Goal: Task Accomplishment & Management: Use online tool/utility

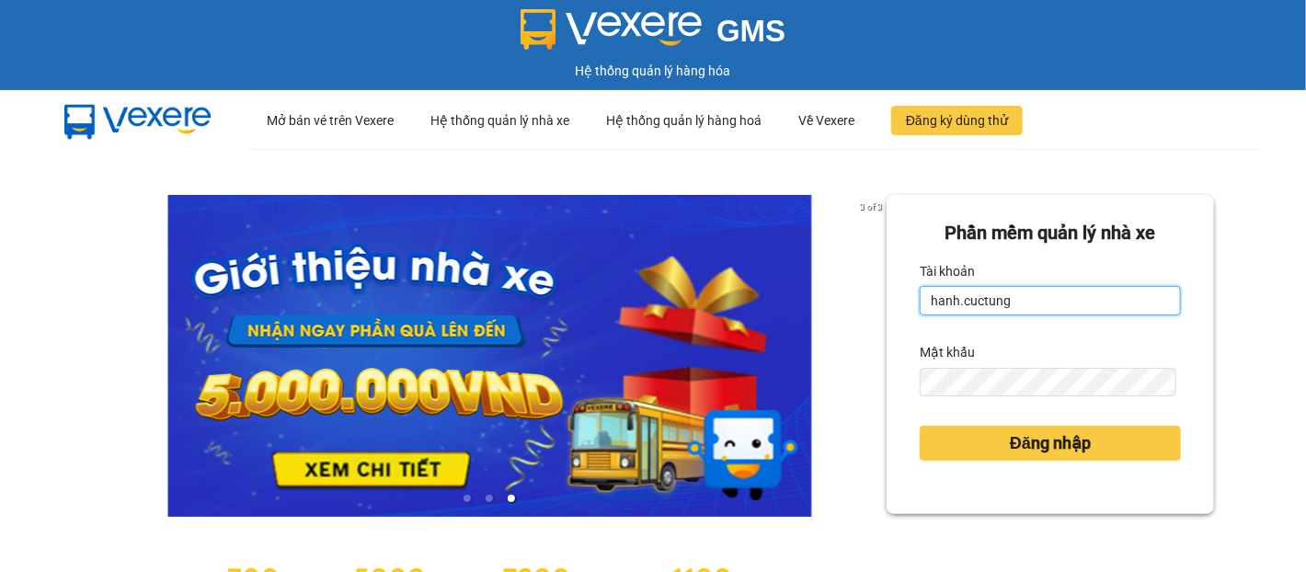
click at [1023, 293] on input "hanh.cuctung" at bounding box center [1050, 300] width 261 height 29
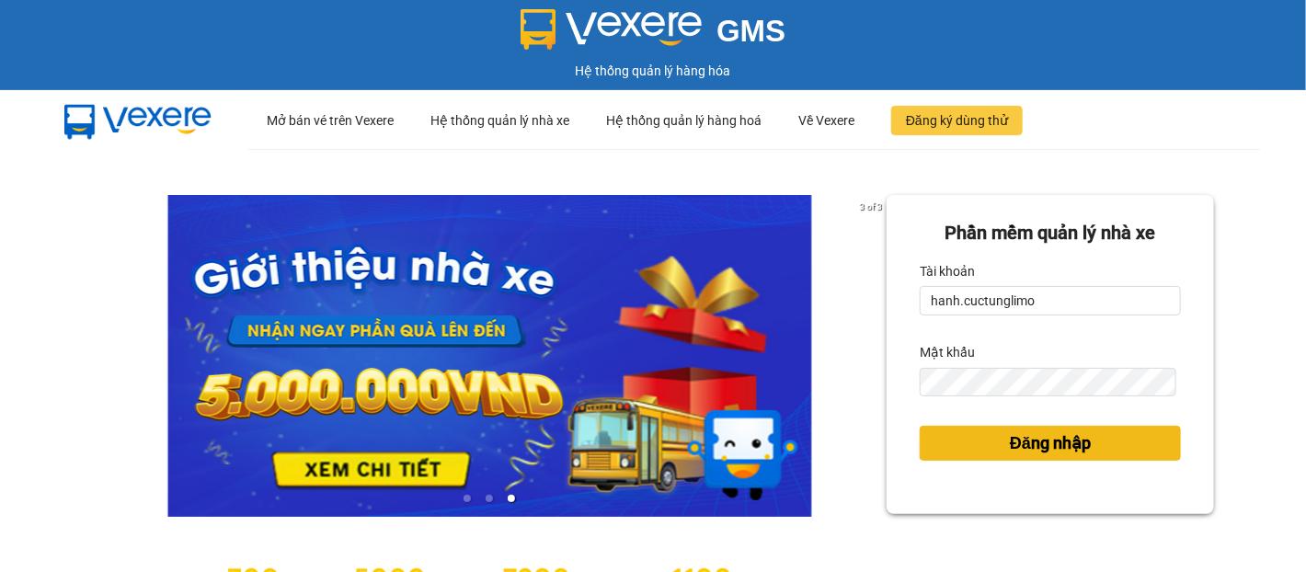
click at [1034, 440] on span "Đăng nhập" at bounding box center [1050, 443] width 81 height 26
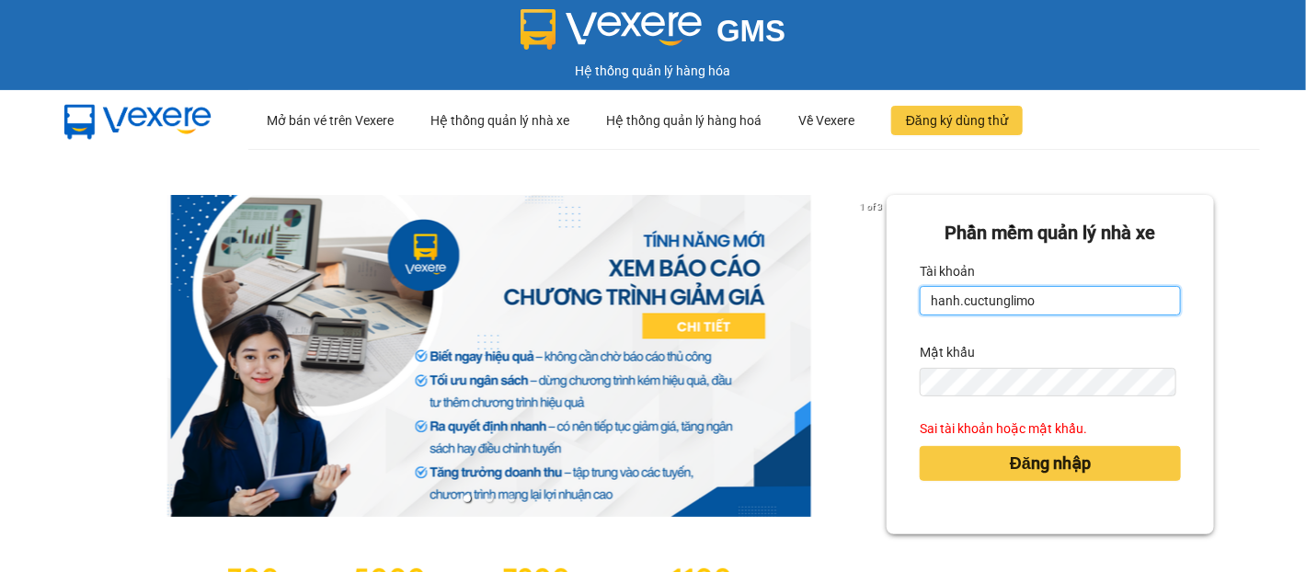
drag, startPoint x: 940, startPoint y: 296, endPoint x: 899, endPoint y: 285, distance: 42.8
click at [899, 285] on div "Phần mềm quản lý nhà xe Tài khoản hanh.cuctunglimo Mật khẩu Sai tài khoản hoặc …" at bounding box center [1050, 364] width 327 height 339
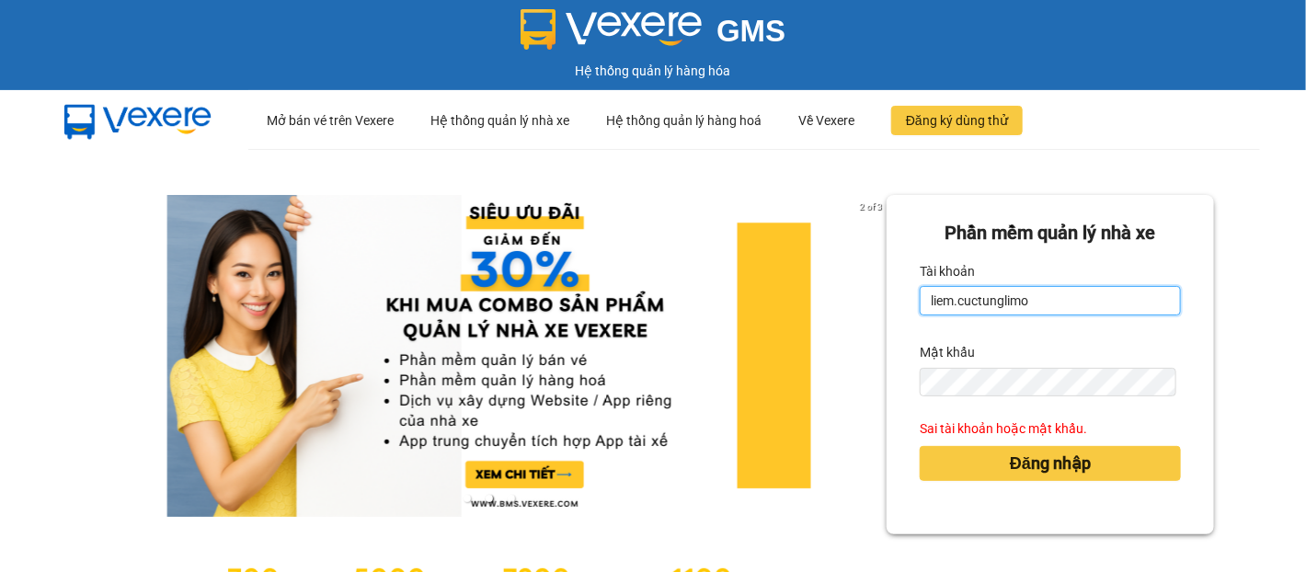
type input "liem.cuctunglimo"
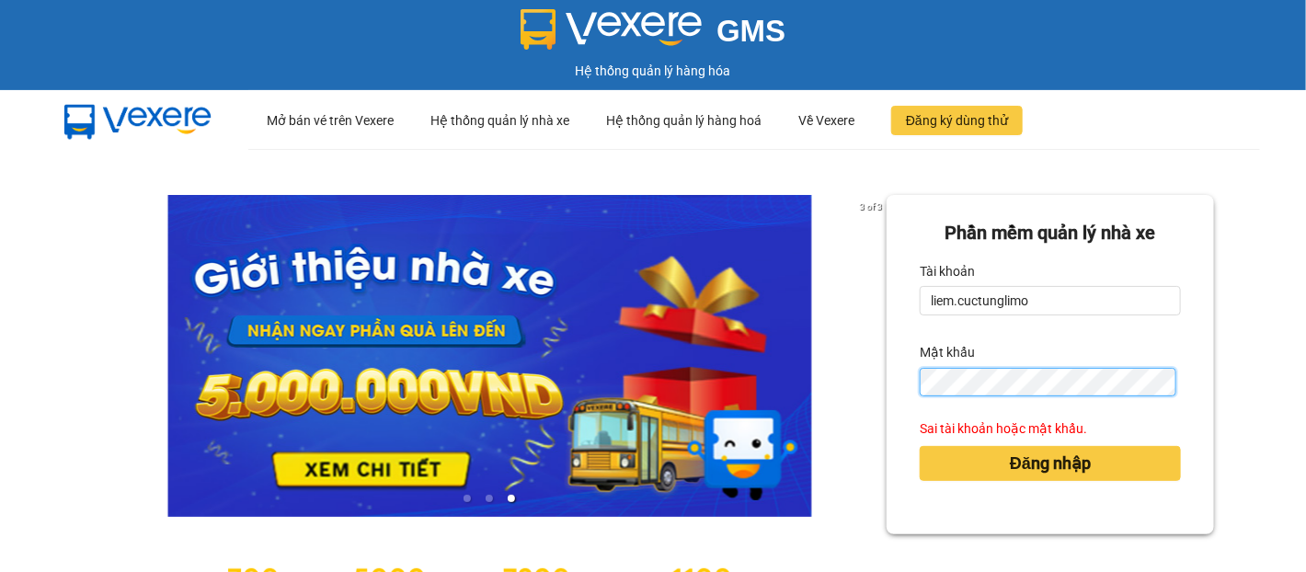
click at [899, 383] on div "Phần mềm quản lý nhà xe Tài khoản liem.cuctunglimo Mật khẩu Sai tài khoản hoặc …" at bounding box center [1050, 364] width 327 height 339
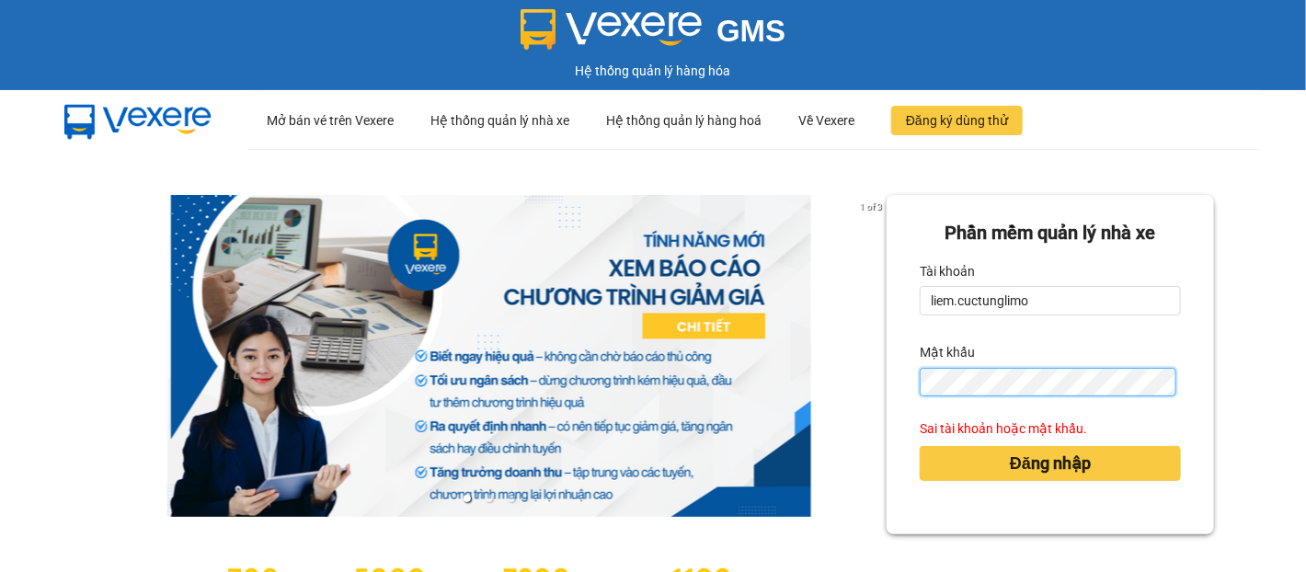
click at [920, 446] on button "Đăng nhập" at bounding box center [1050, 463] width 261 height 35
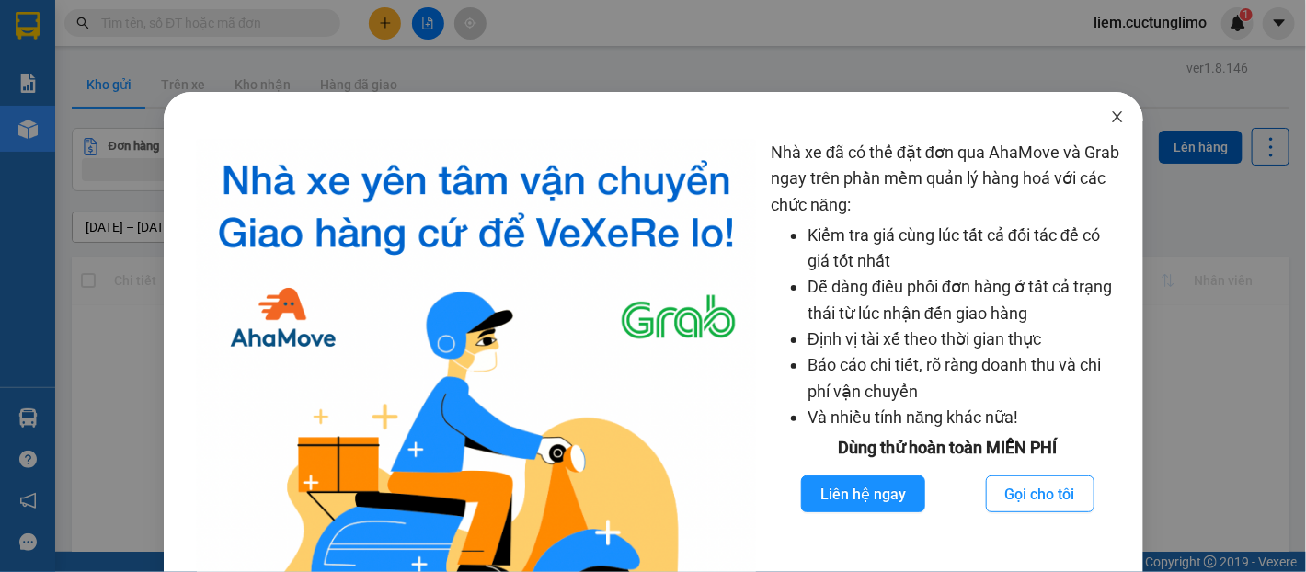
click at [1110, 123] on icon "close" at bounding box center [1117, 116] width 15 height 15
